Goal: Task Accomplishment & Management: Use online tool/utility

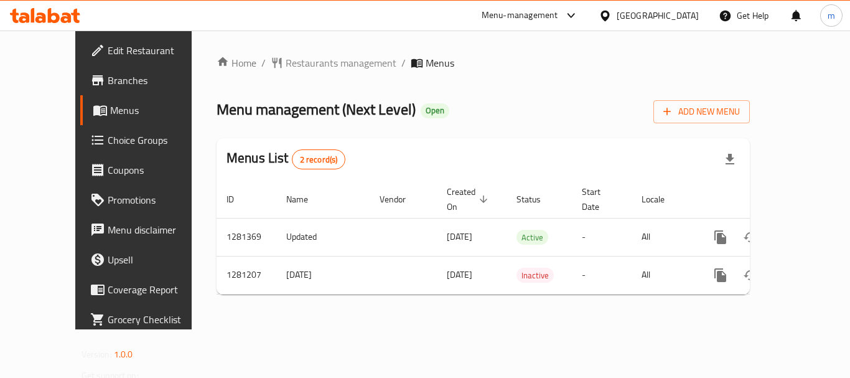
click at [108, 143] on span "Choice Groups" at bounding box center [158, 139] width 100 height 15
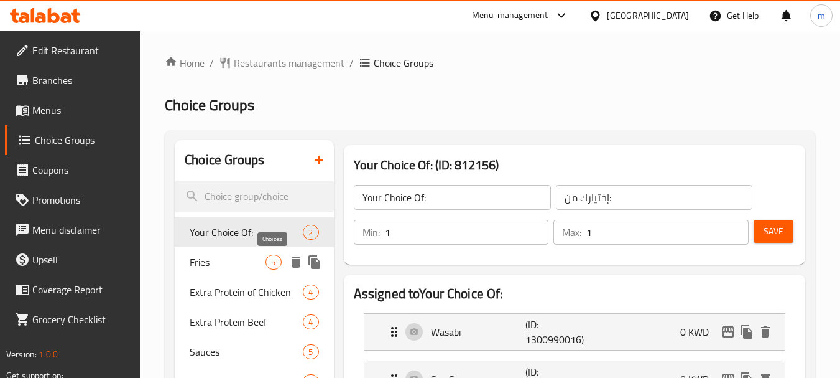
click at [264, 263] on span "Fries" at bounding box center [228, 261] width 76 height 15
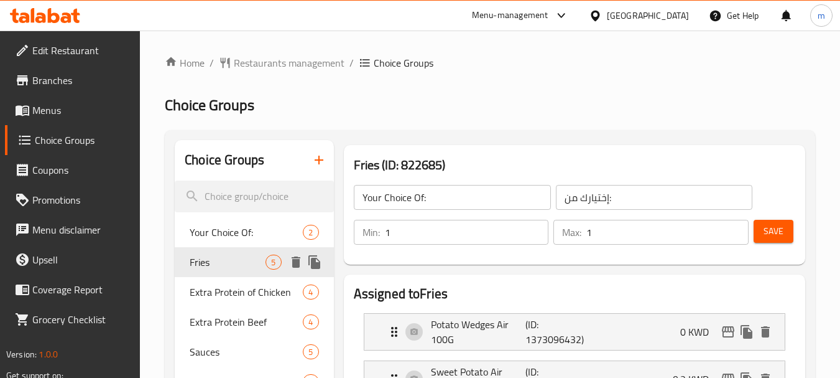
type input "Fries"
type input "بطاطس"
type input "0"
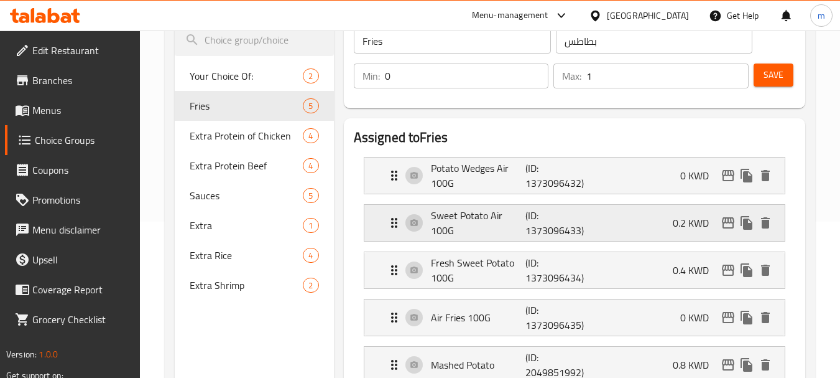
scroll to position [124, 0]
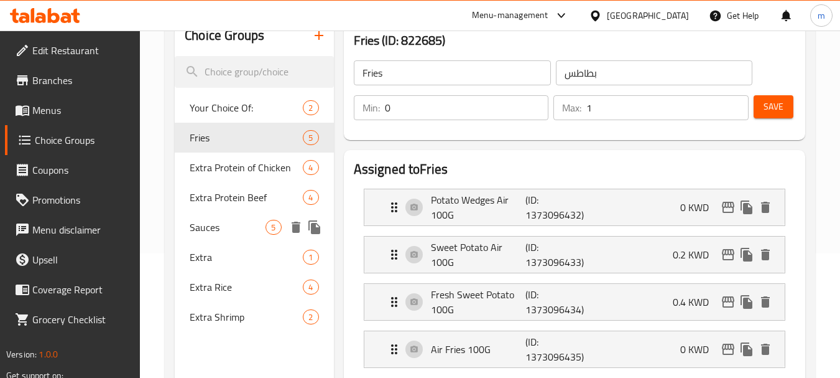
click at [225, 231] on span "Sauces" at bounding box center [228, 227] width 76 height 15
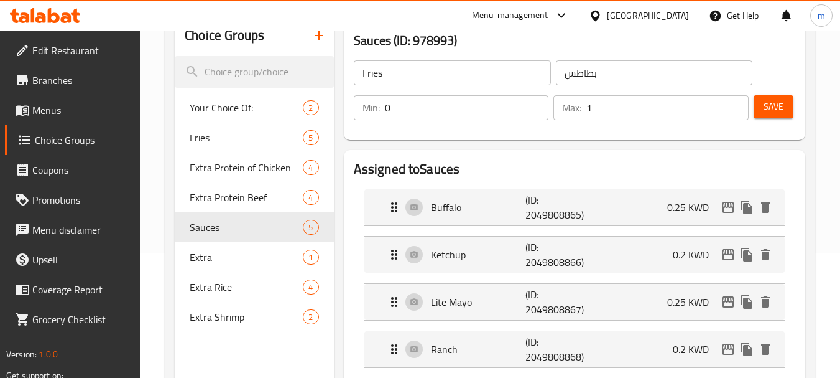
type input "Sauces"
type input "صوصات"
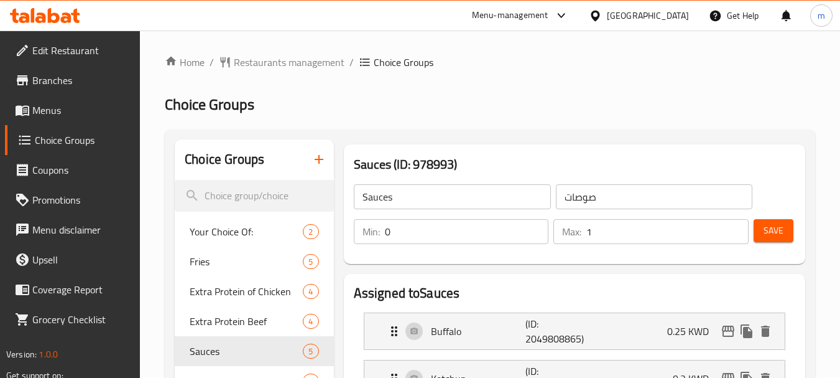
scroll to position [0, 0]
click at [226, 269] on span "Fries" at bounding box center [228, 261] width 76 height 15
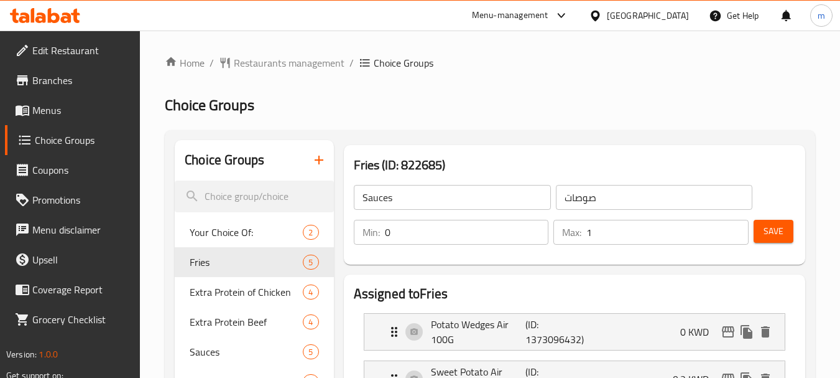
type input "Fries"
type input "بطاطس"
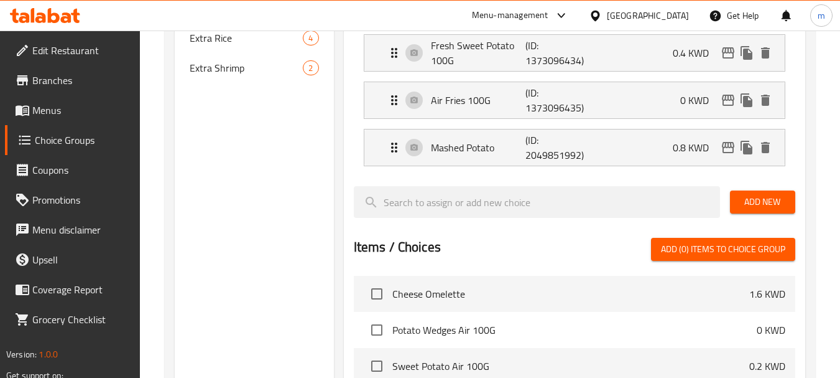
scroll to position [187, 0]
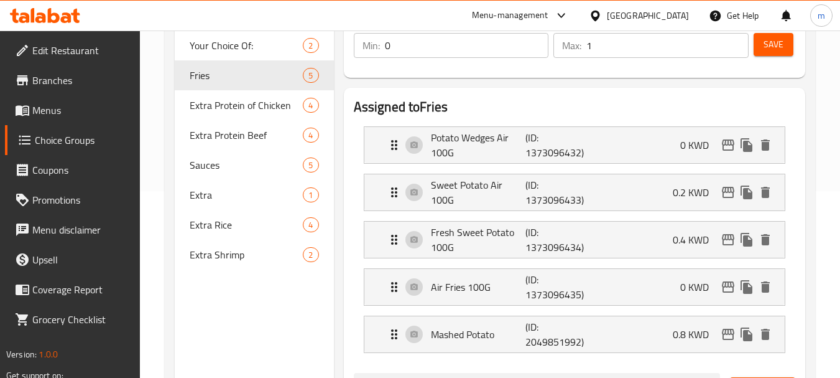
click at [60, 24] on div at bounding box center [45, 15] width 90 height 25
click at [75, 21] on icon at bounding box center [75, 16] width 9 height 14
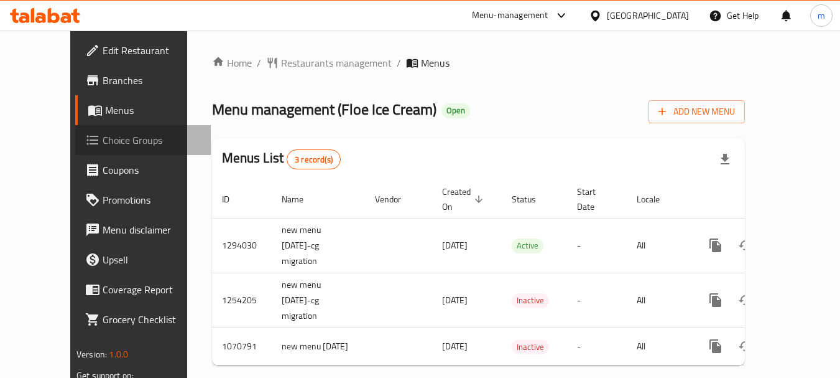
click at [103, 146] on span "Choice Groups" at bounding box center [152, 139] width 98 height 15
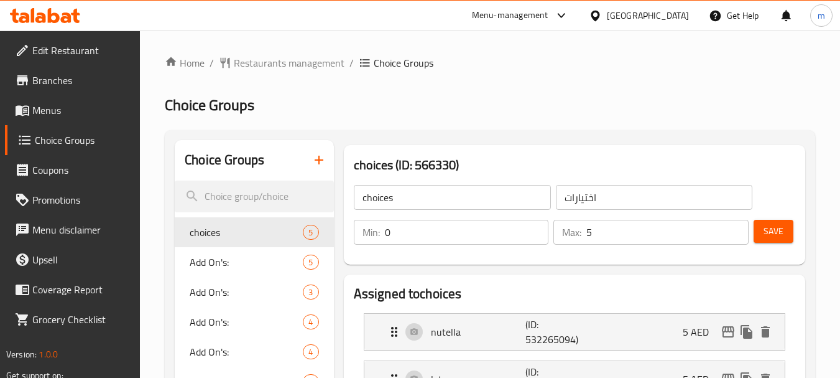
scroll to position [187, 0]
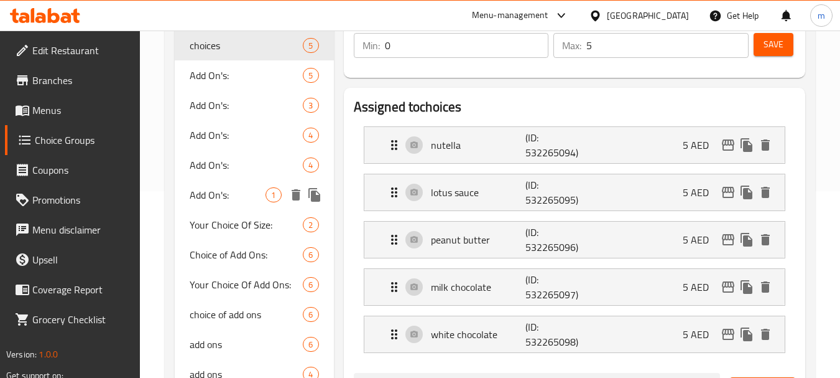
click at [253, 204] on div "Add On's: 1" at bounding box center [254, 195] width 159 height 30
type input "Add On's:"
type input "الإضافات:"
type input "1"
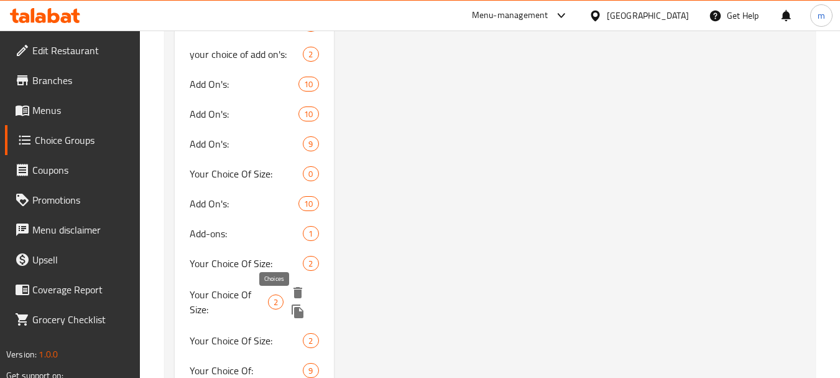
scroll to position [809, 0]
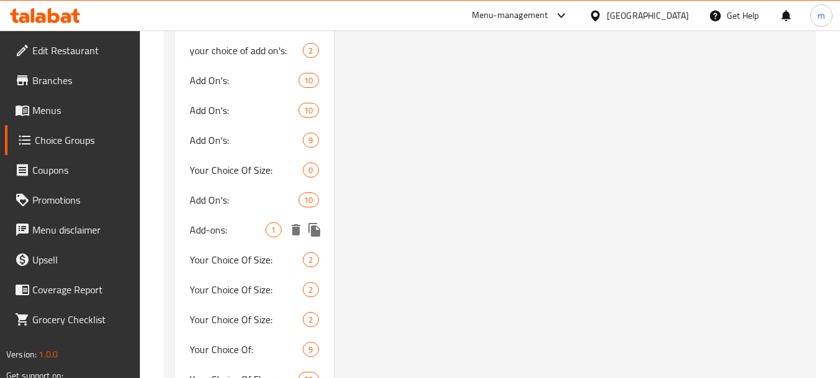
click at [236, 228] on span "Add-ons:" at bounding box center [228, 229] width 76 height 15
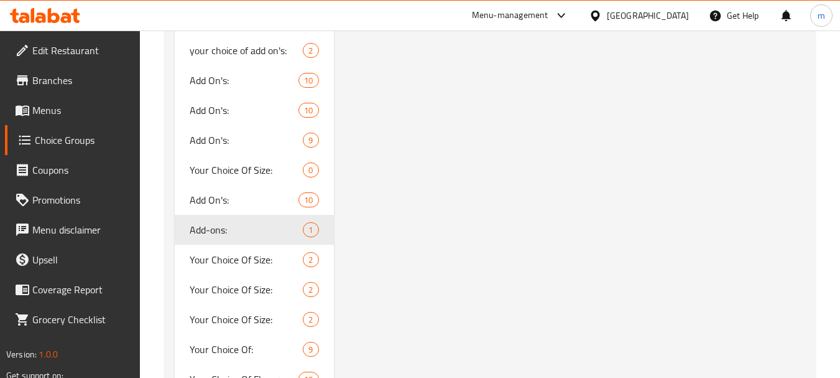
type input "Add-ons:"
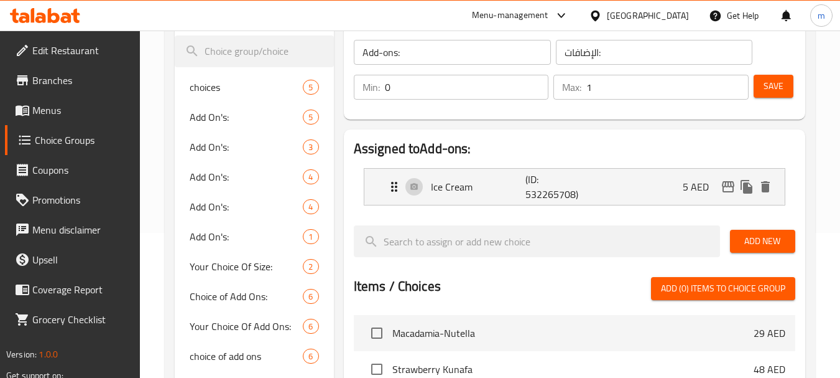
scroll to position [62, 0]
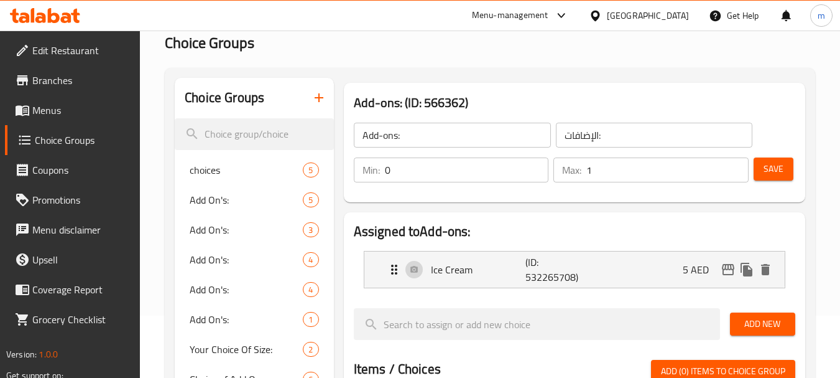
drag, startPoint x: 79, startPoint y: 2, endPoint x: 75, endPoint y: 19, distance: 17.2
click at [76, 6] on div "Menu-management United Arab Emirates Get Help m" at bounding box center [420, 16] width 840 height 30
click at [75, 19] on icon at bounding box center [75, 16] width 9 height 14
